Goal: Transaction & Acquisition: Purchase product/service

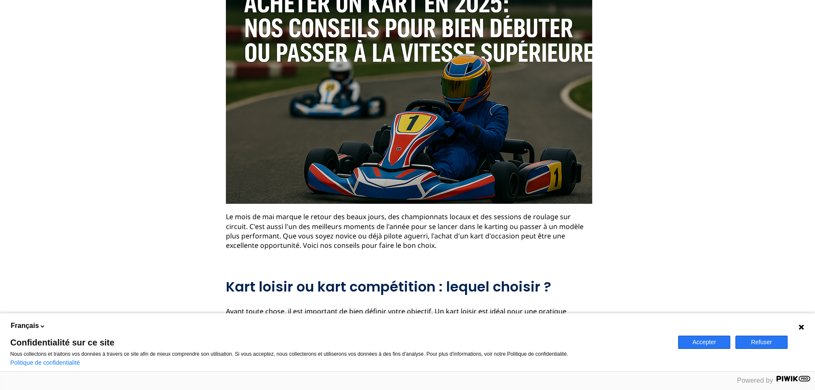
scroll to position [171, 0]
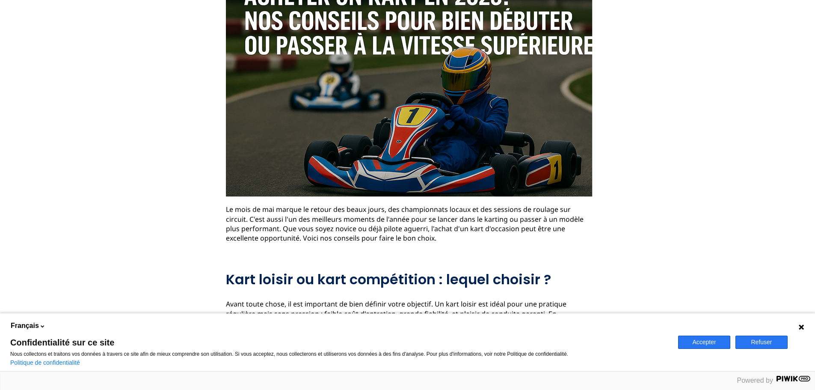
click at [716, 350] on div "Accepter Refuser" at bounding box center [744, 342] width 142 height 58
click at [713, 341] on button "Accepter" at bounding box center [704, 341] width 52 height 13
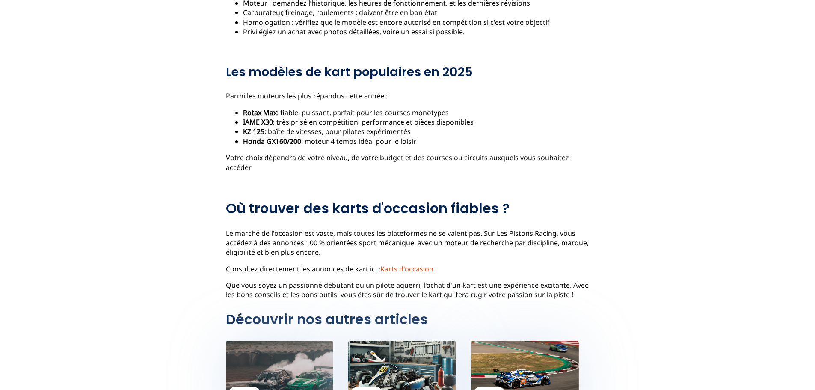
scroll to position [642, 0]
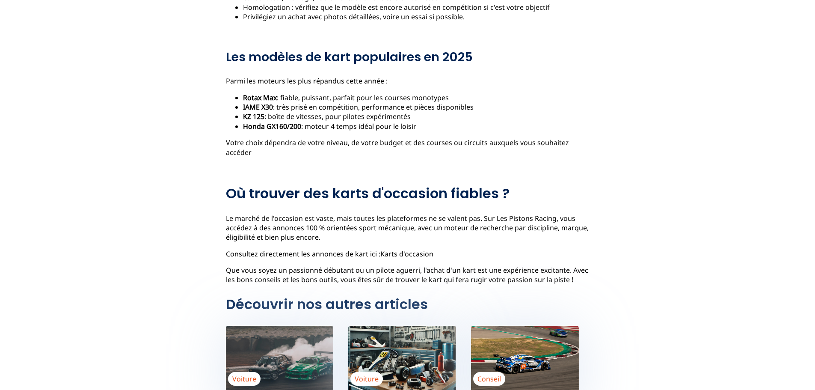
click at [391, 249] on link "Karts d'occasion" at bounding box center [406, 253] width 53 height 9
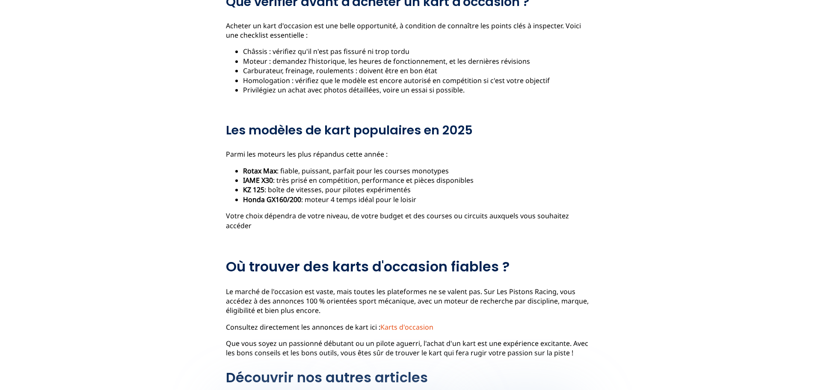
scroll to position [556, 0]
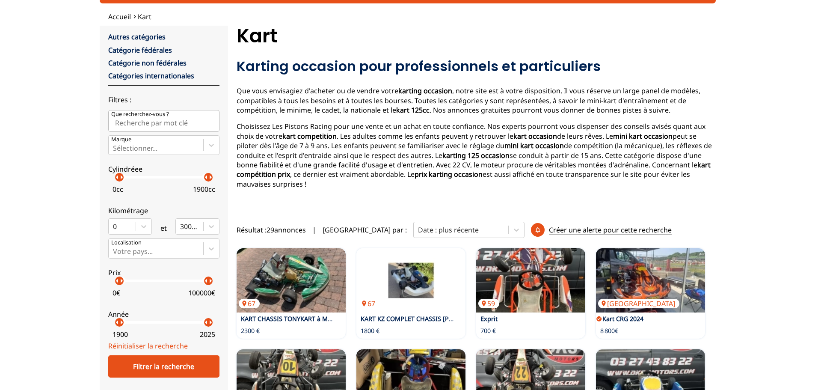
scroll to position [86, 0]
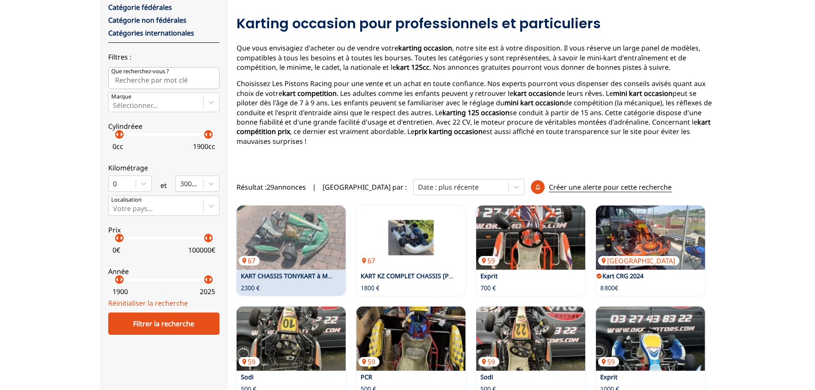
click at [297, 272] on link "KART CHASSIS TONYKART à MOTEUR IAME X30" at bounding box center [309, 276] width 136 height 8
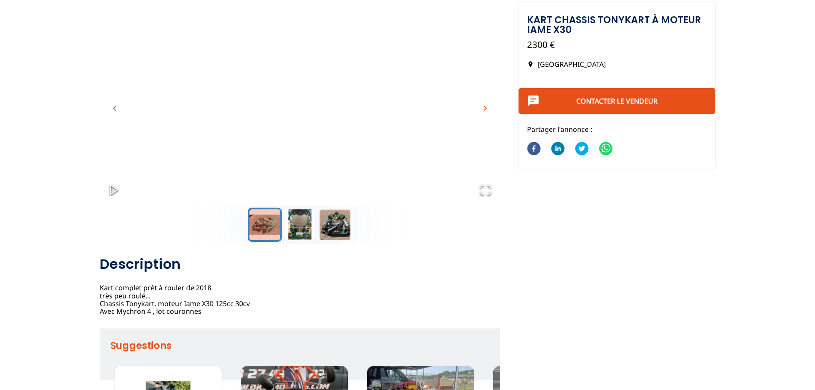
scroll to position [171, 0]
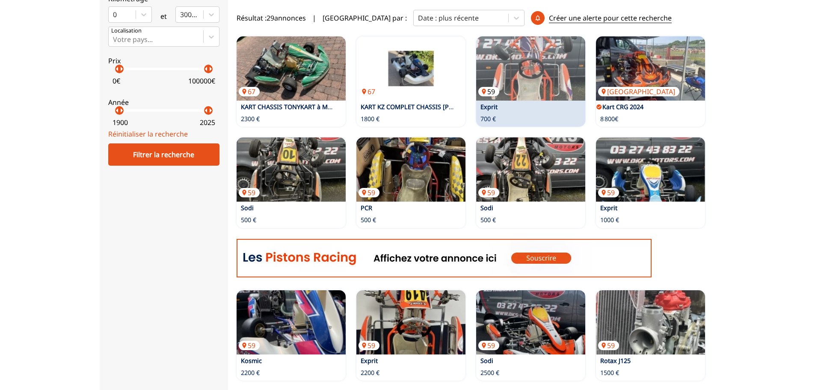
scroll to position [257, 0]
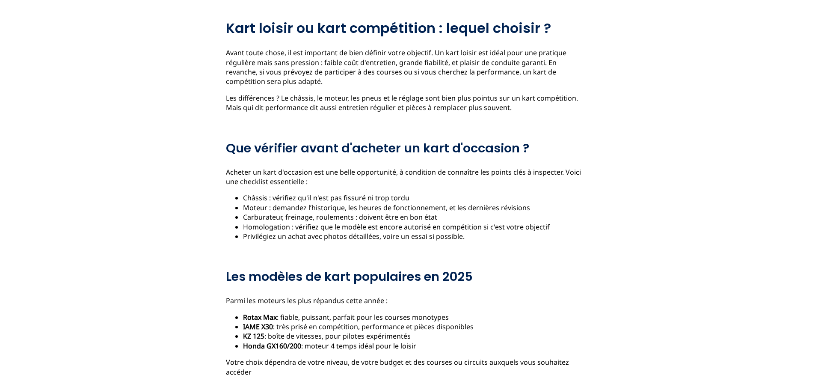
scroll to position [556, 0]
